Goal: Task Accomplishment & Management: Manage account settings

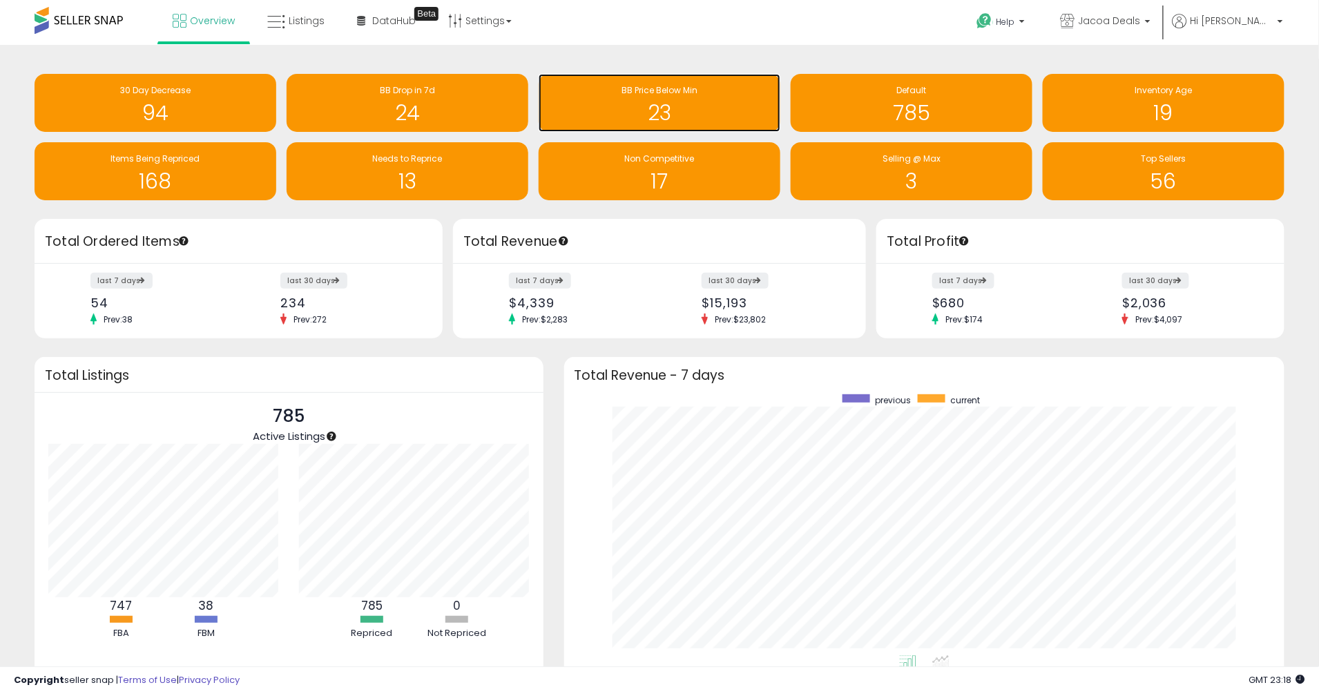
click at [738, 104] on h1 "23" at bounding box center [660, 113] width 228 height 23
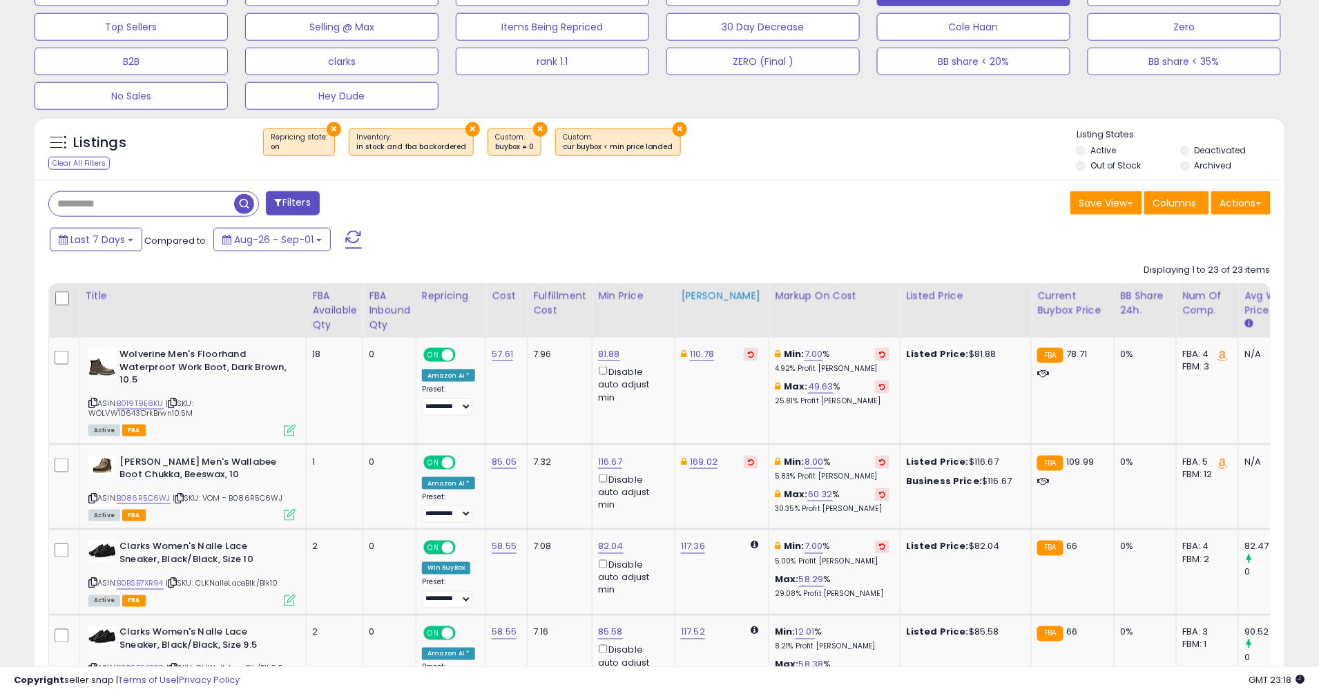
scroll to position [460, 0]
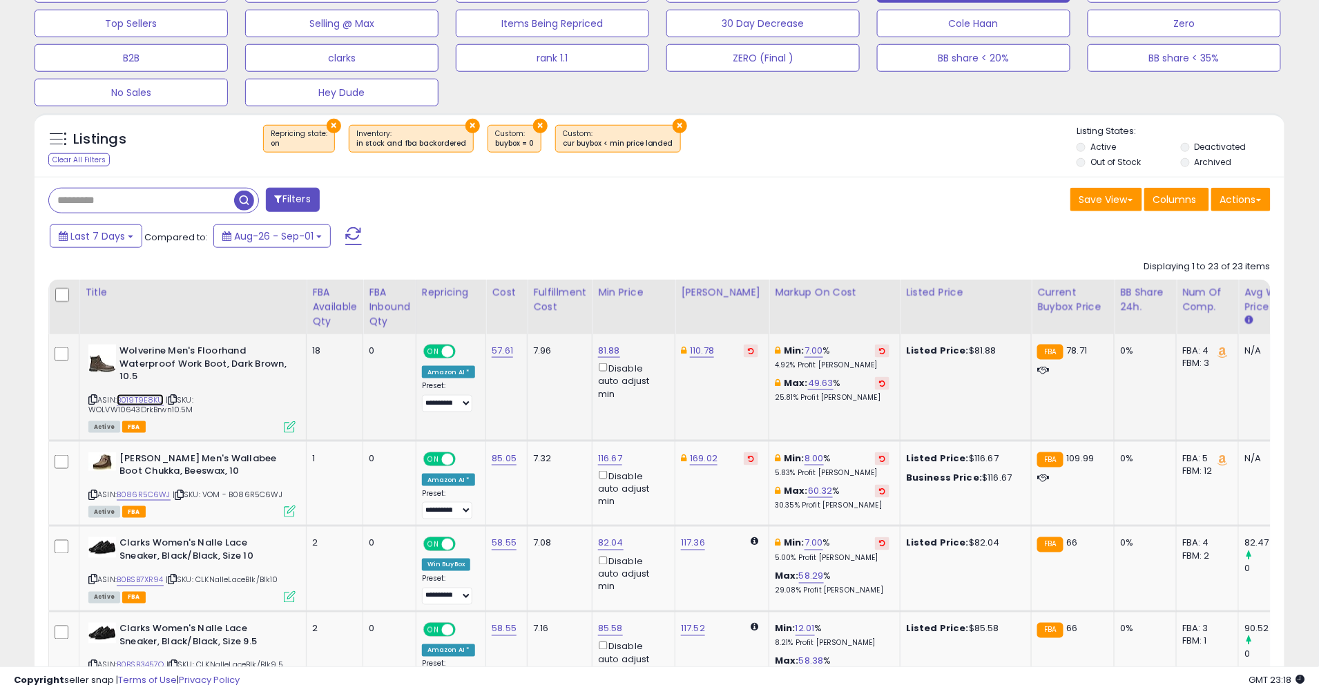
click at [157, 399] on link "B019T9E8KU" at bounding box center [140, 400] width 47 height 12
click at [811, 352] on link "7.00" at bounding box center [814, 351] width 19 height 14
drag, startPoint x: 755, startPoint y: 305, endPoint x: 705, endPoint y: 302, distance: 49.8
click at [706, 302] on input "****" at bounding box center [765, 302] width 123 height 23
type input "*"
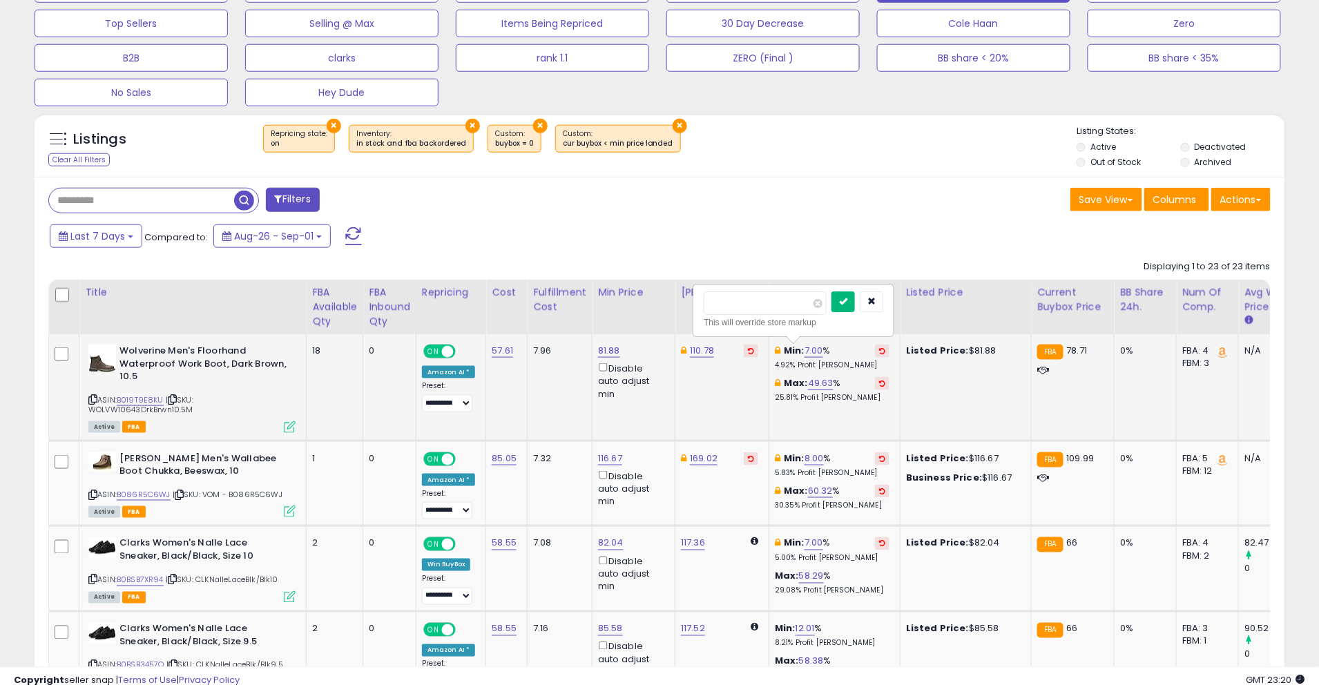
click at [847, 305] on icon "submit" at bounding box center [843, 301] width 8 height 8
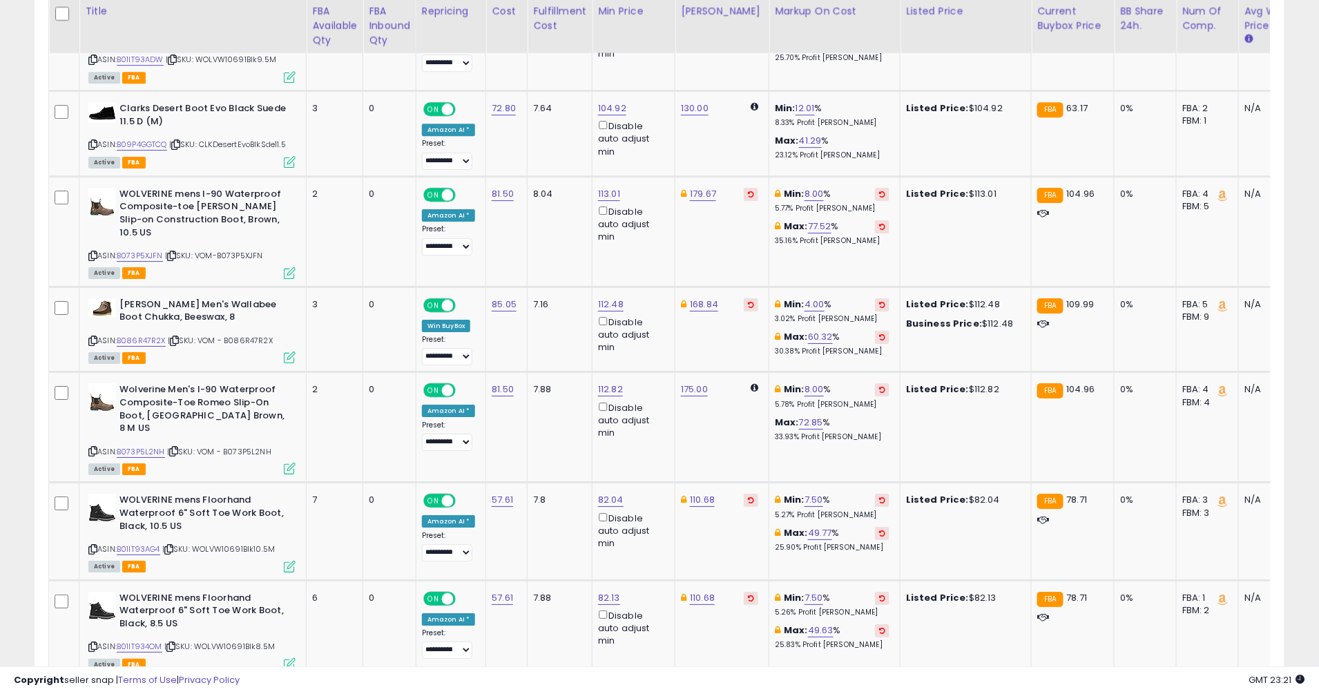
scroll to position [1592, 0]
click at [148, 445] on link "B073P5L2NH" at bounding box center [141, 451] width 48 height 12
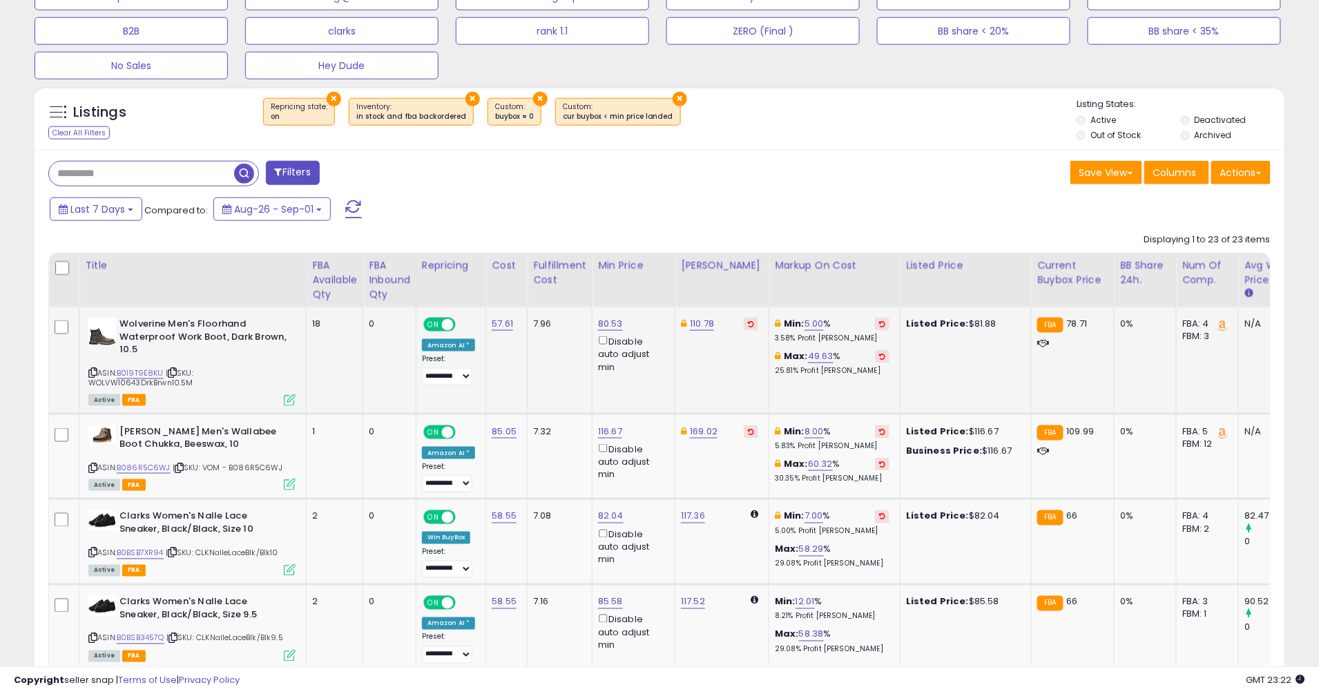
scroll to position [26, 0]
